Goal: Information Seeking & Learning: Learn about a topic

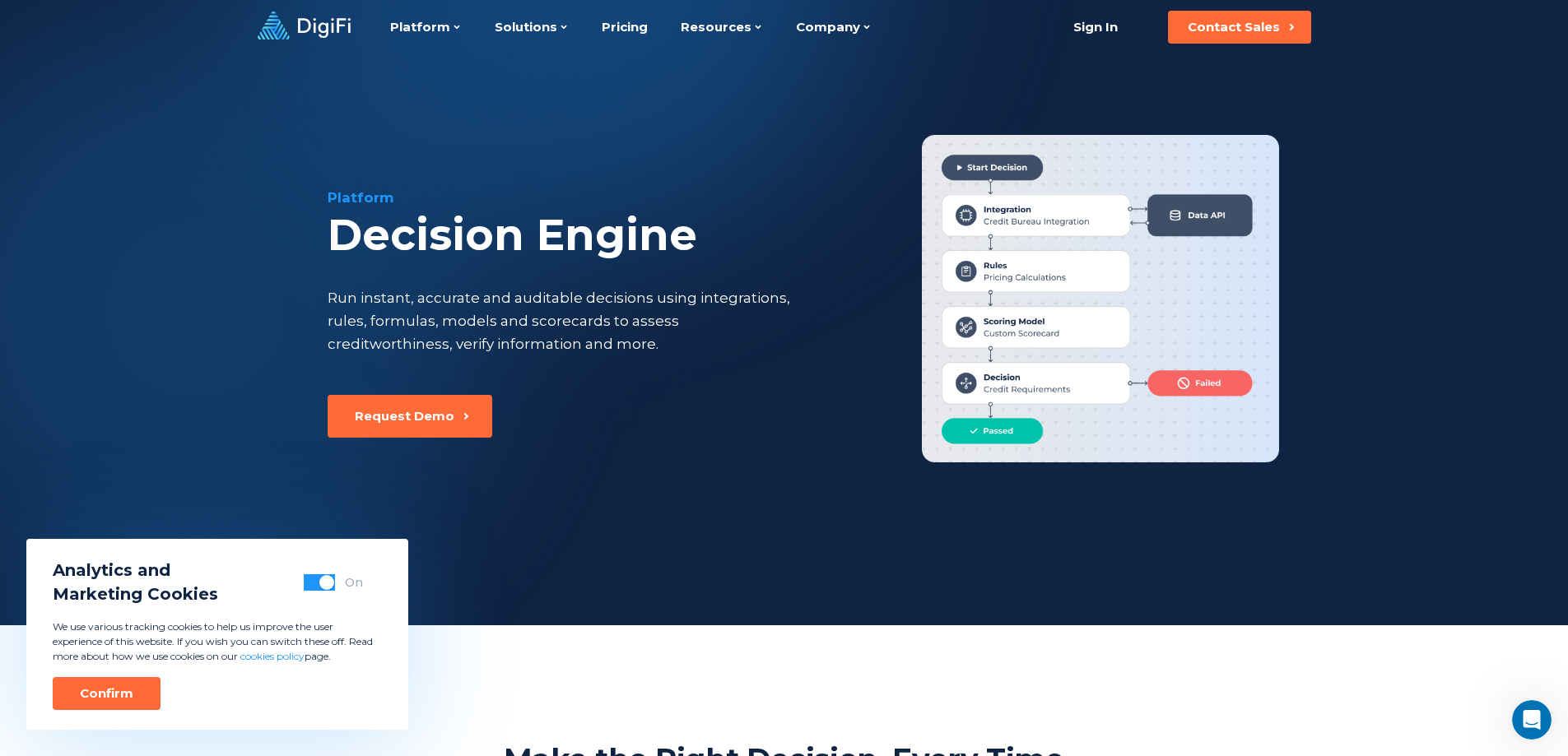
click at [345, 571] on div "Analytics and Marketing Cookies On" at bounding box center [207, 582] width 310 height 48
click at [320, 581] on span "button" at bounding box center [327, 583] width 15 height 15
click at [134, 694] on button "Confirm" at bounding box center [106, 693] width 107 height 33
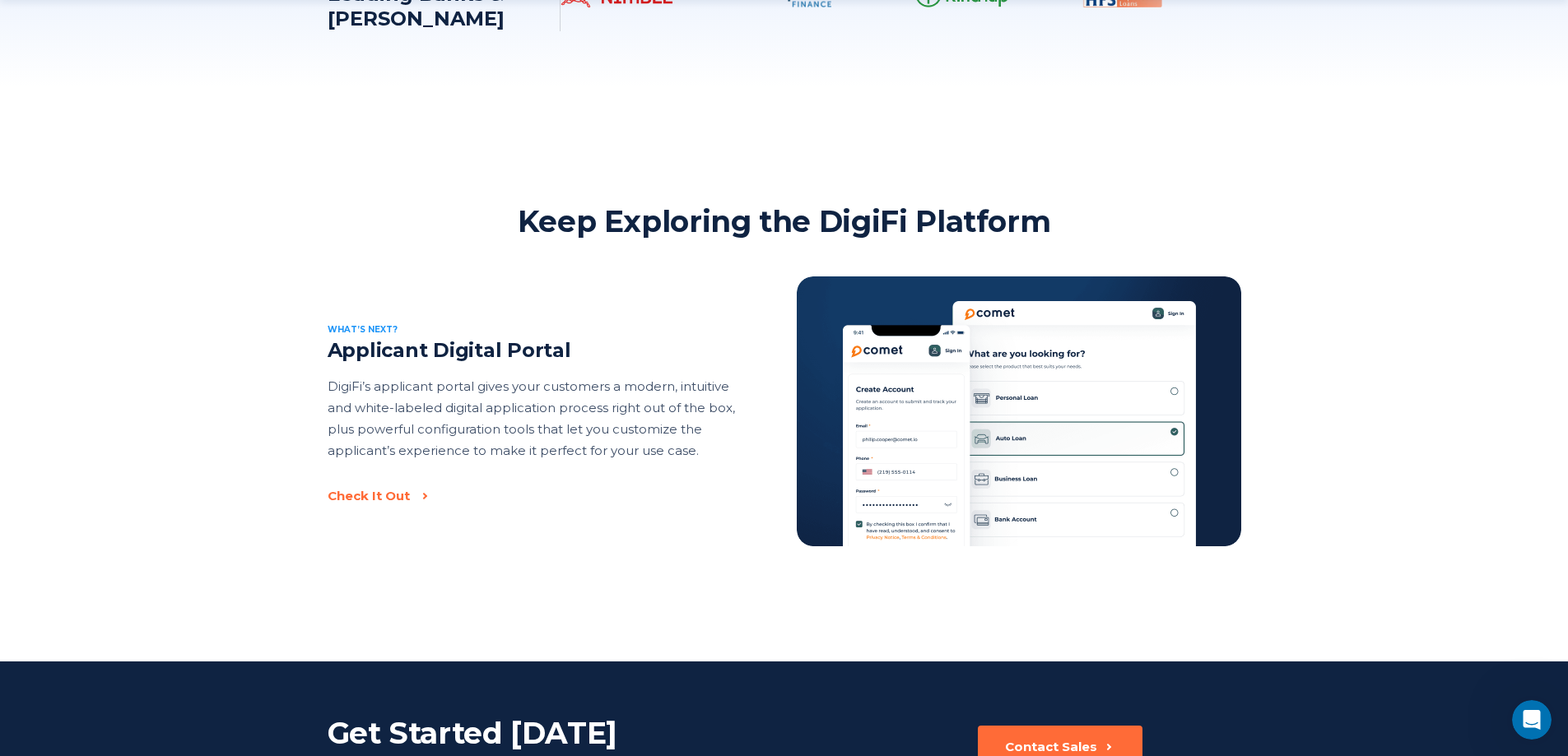
scroll to position [2871, 0]
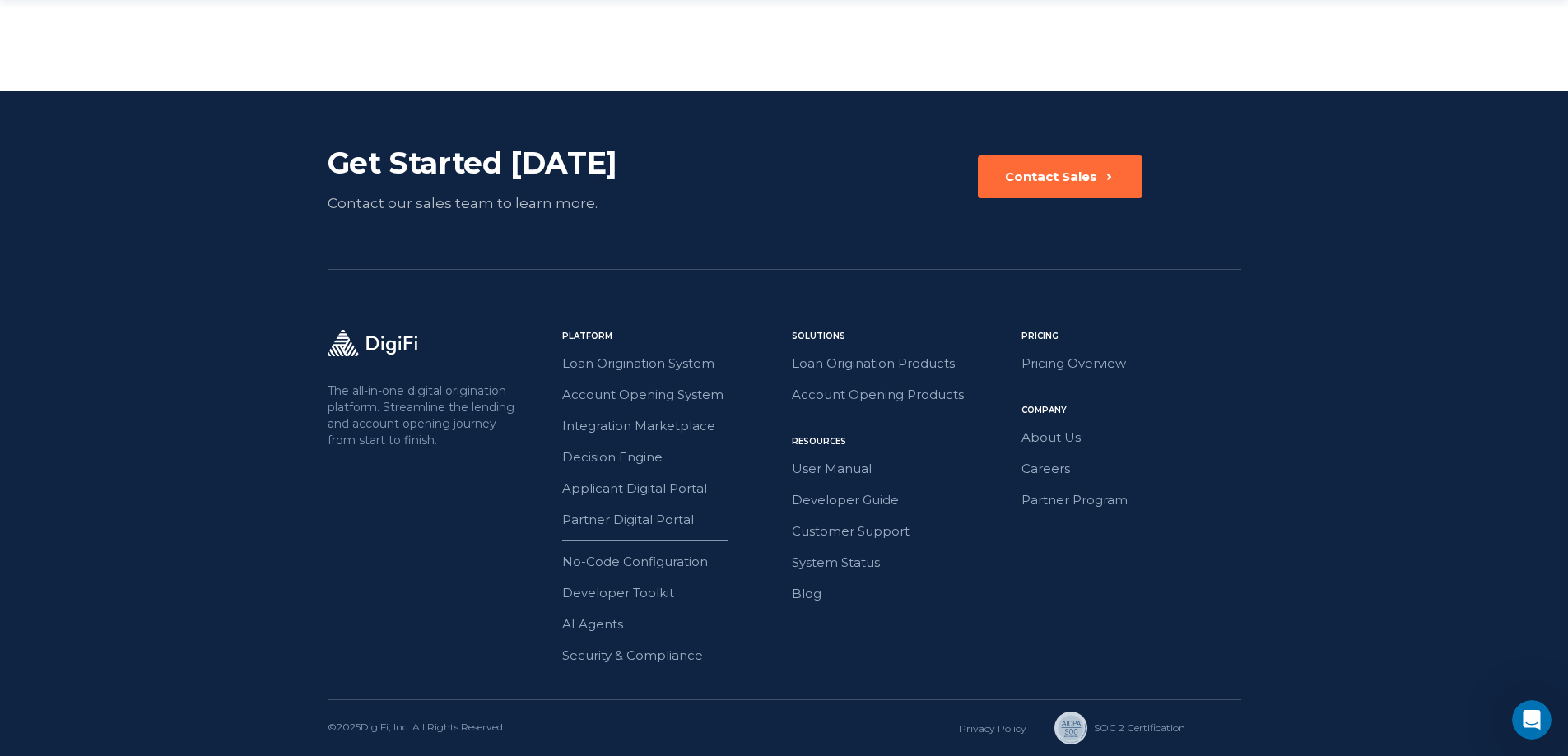
click at [1046, 379] on div "Pricing Pricing Overview Company About Us Careers Partner Program" at bounding box center [1130, 497] width 219 height 336
click at [1043, 372] on link "Pricing Overview" at bounding box center [1130, 363] width 219 height 22
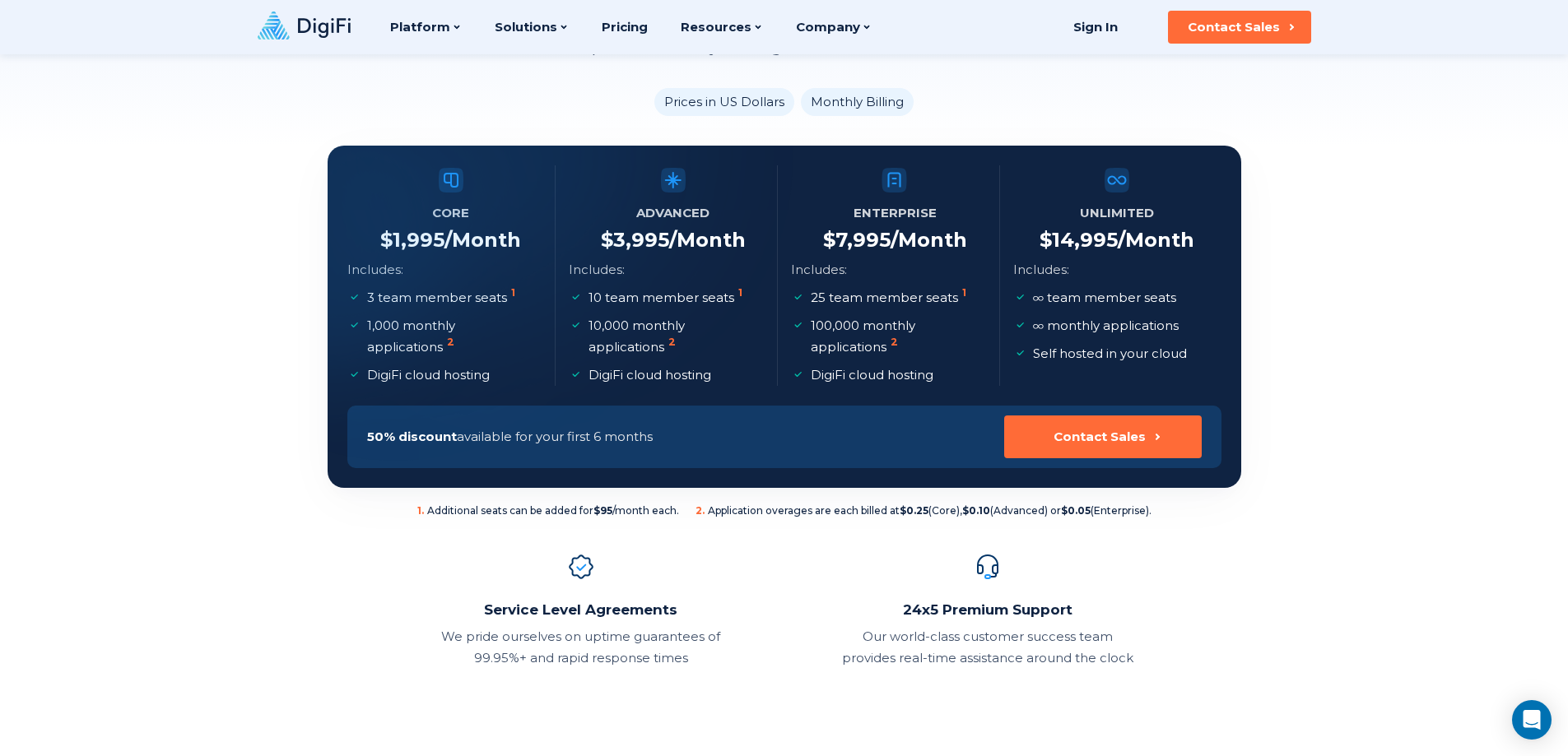
scroll to position [82, 0]
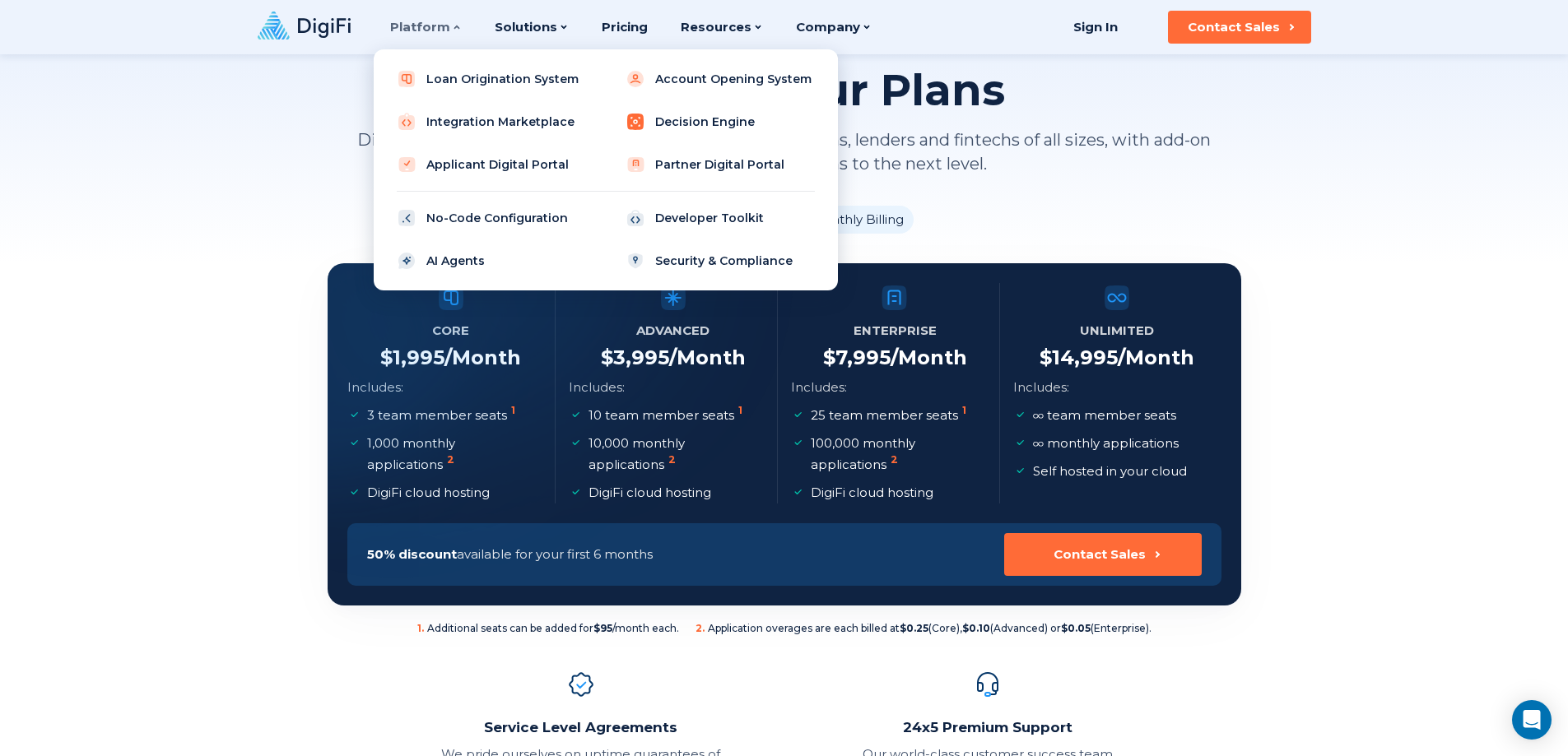
click at [700, 127] on link "Decision Engine" at bounding box center [720, 121] width 209 height 33
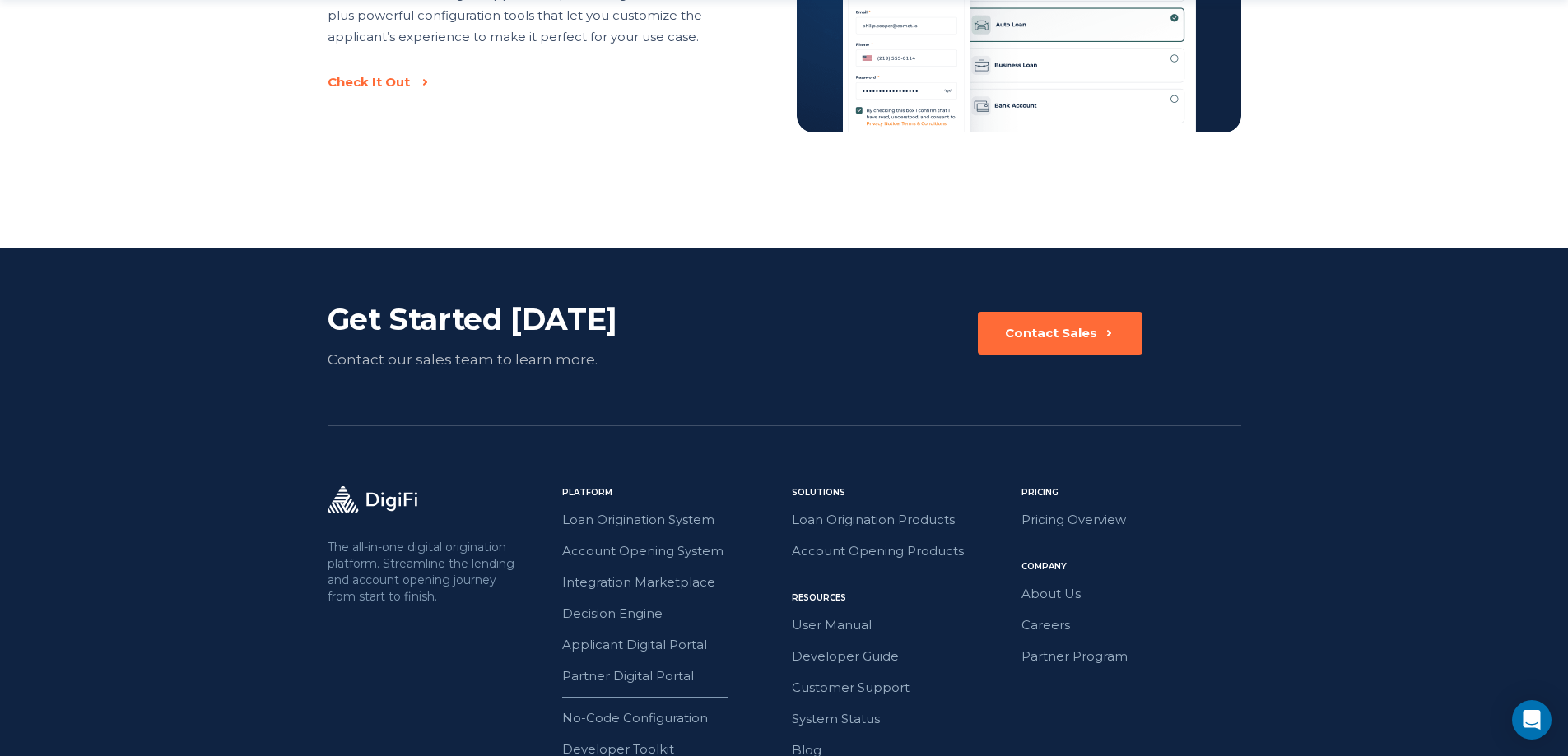
scroll to position [2871, 0]
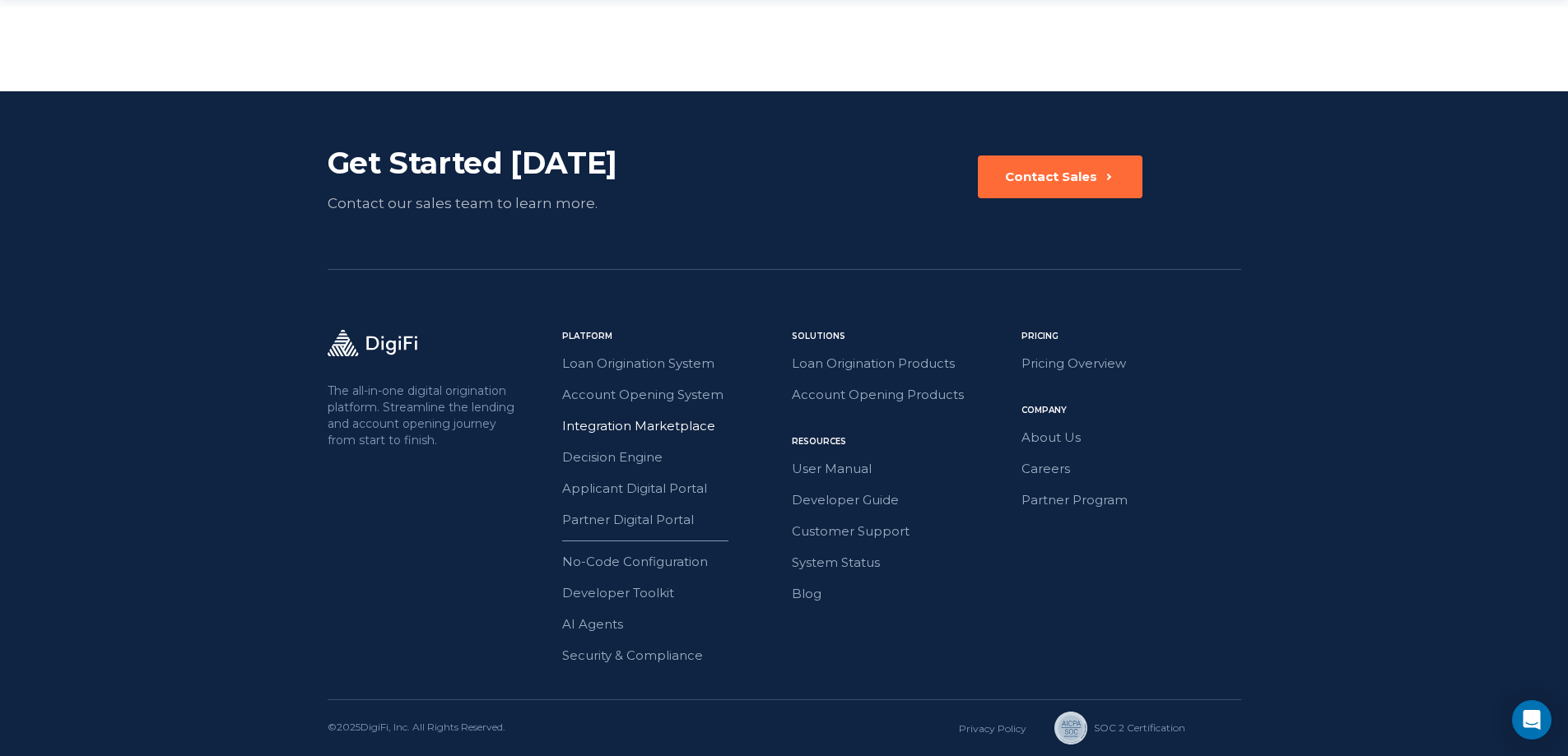
click at [703, 431] on link "Integration Marketplace" at bounding box center [671, 426] width 219 height 22
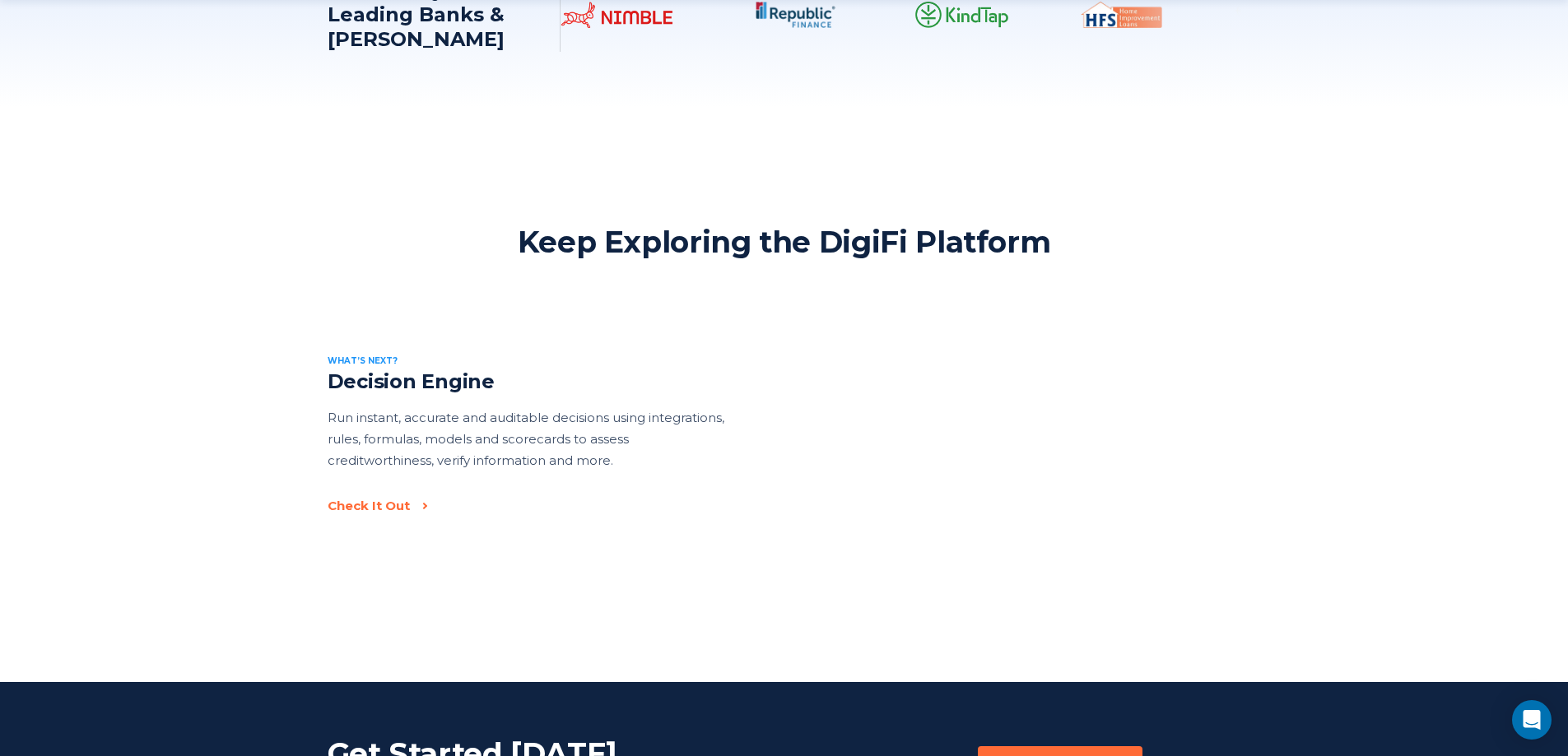
scroll to position [2715, 0]
